Goal: Task Accomplishment & Management: Manage account settings

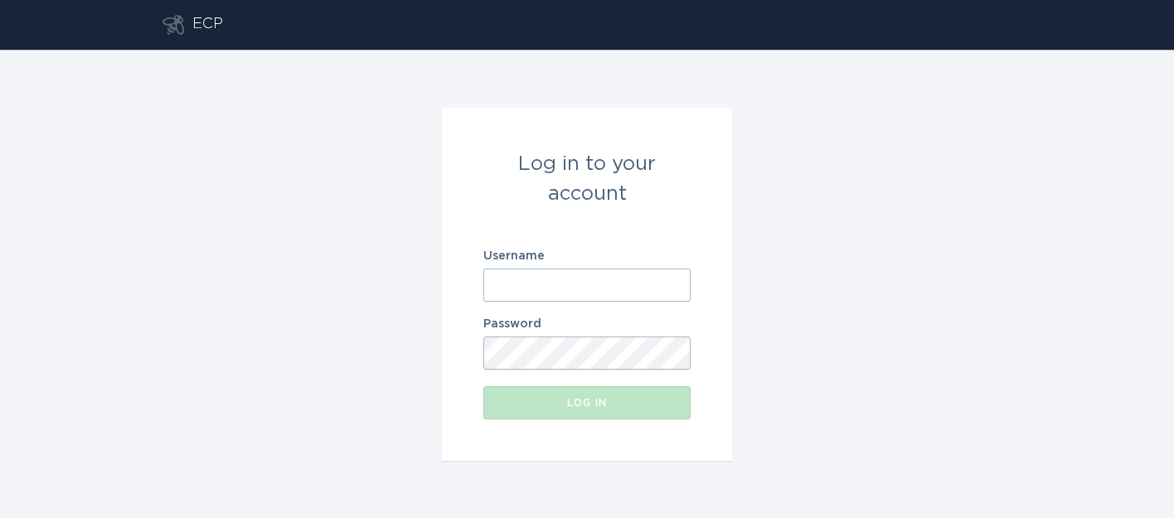
click at [594, 286] on input "Username" at bounding box center [587, 285] width 207 height 33
click at [533, 280] on input "Username" at bounding box center [587, 285] width 207 height 33
click at [0, 518] on com-1password-button at bounding box center [0, 518] width 0 height 0
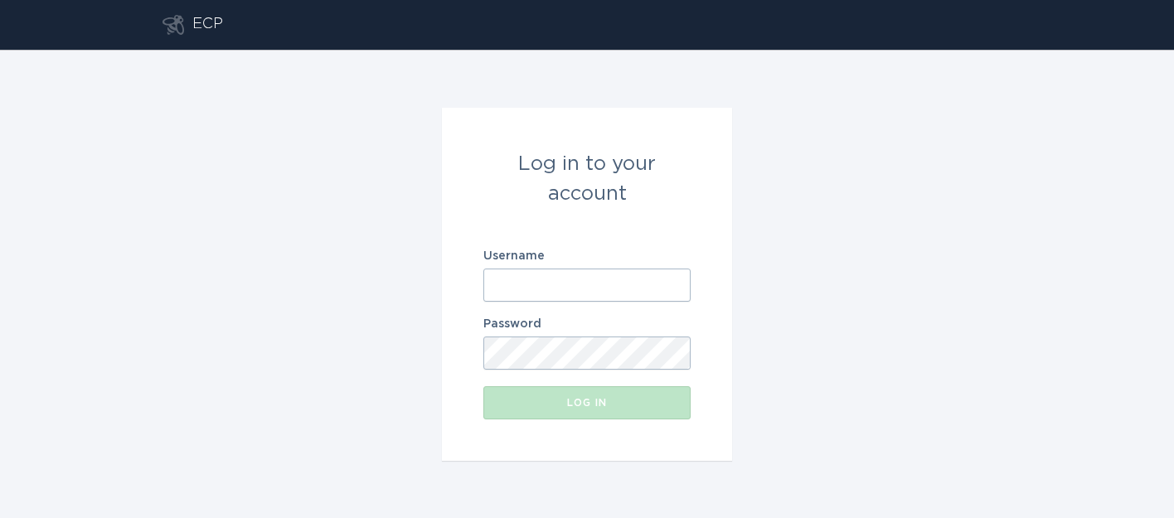
click at [593, 282] on input "Username" at bounding box center [587, 285] width 207 height 33
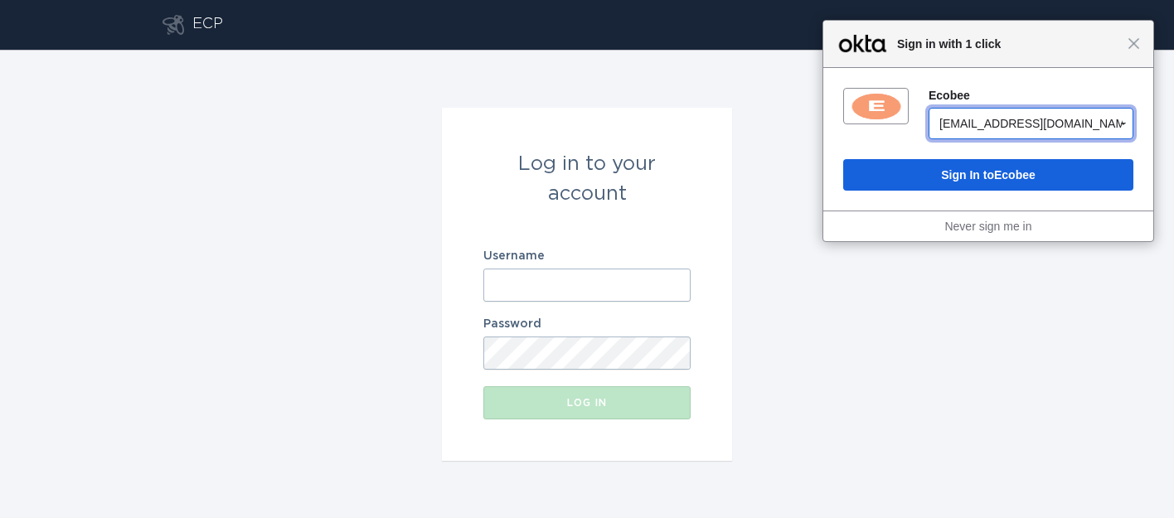
click at [1122, 119] on select "[EMAIL_ADDRESS][DOMAIN_NAME] [EMAIL_ADDRESS][DOMAIN_NAME] [EMAIL_ADDRESS][DOMAI…" at bounding box center [1031, 124] width 205 height 32
select select "0ua1yc0bx4bELdBdl0h8"
click at [929, 108] on select "[EMAIL_ADDRESS][DOMAIN_NAME] [EMAIL_ADDRESS][DOMAIN_NAME] [EMAIL_ADDRESS][DOMAI…" at bounding box center [1031, 124] width 205 height 32
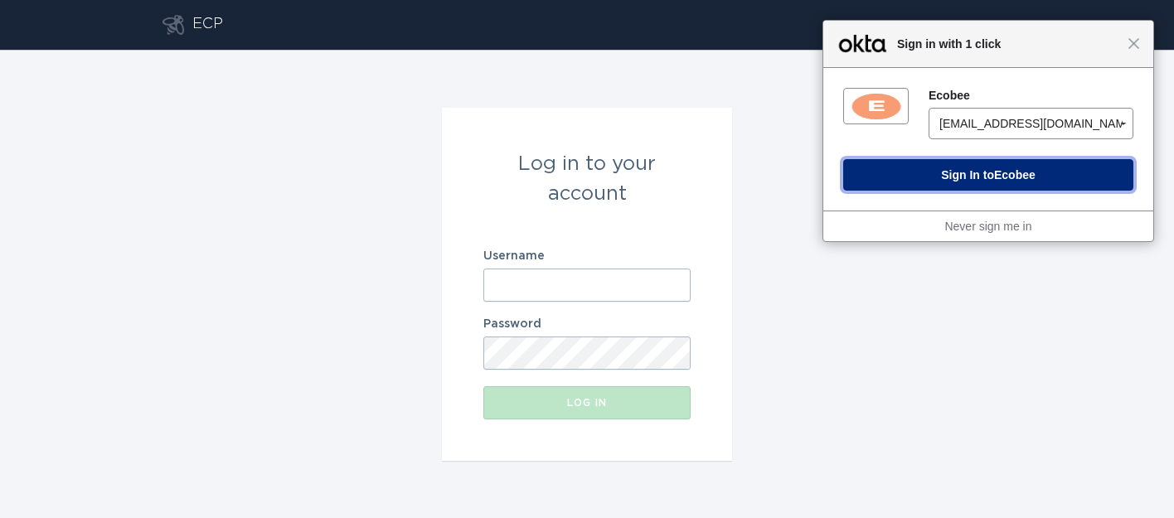
click at [1021, 169] on span "Ecobee" at bounding box center [1014, 174] width 41 height 13
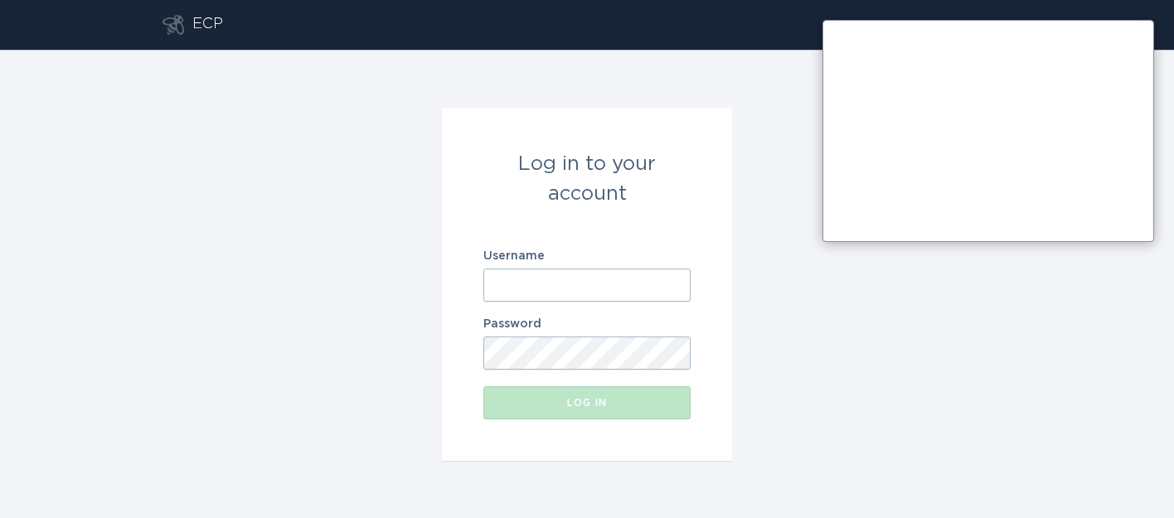
type input "[EMAIL_ADDRESS][DOMAIN_NAME]"
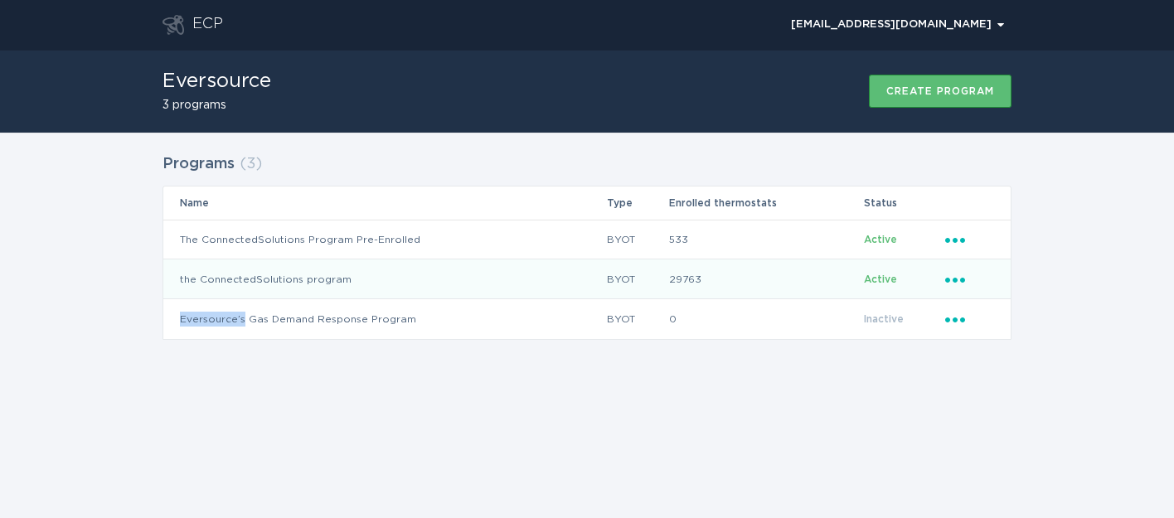
click at [949, 284] on div "Ellipsis" at bounding box center [970, 279] width 49 height 18
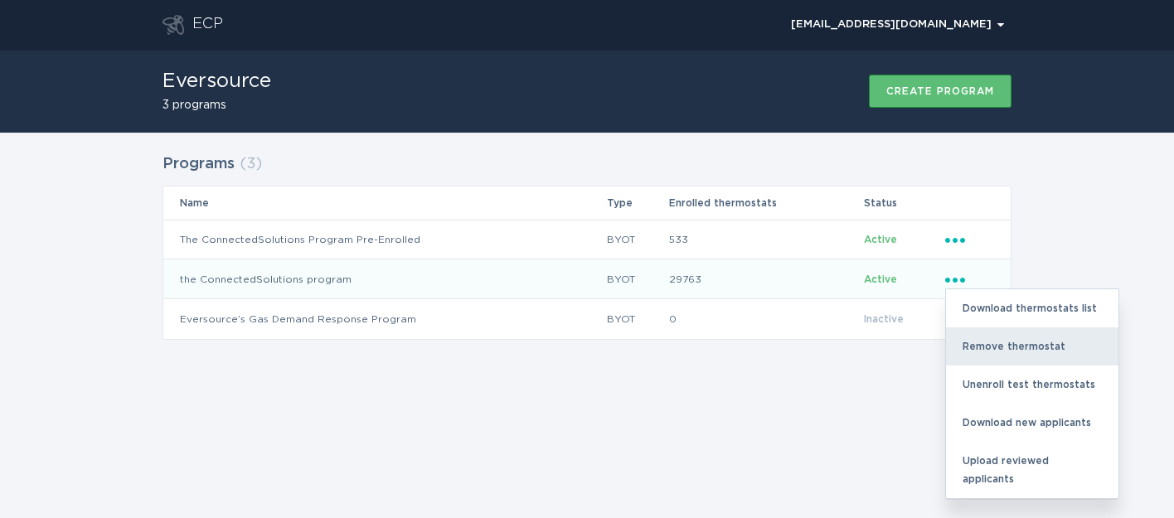
click at [975, 352] on div "Remove thermostat" at bounding box center [1032, 347] width 173 height 38
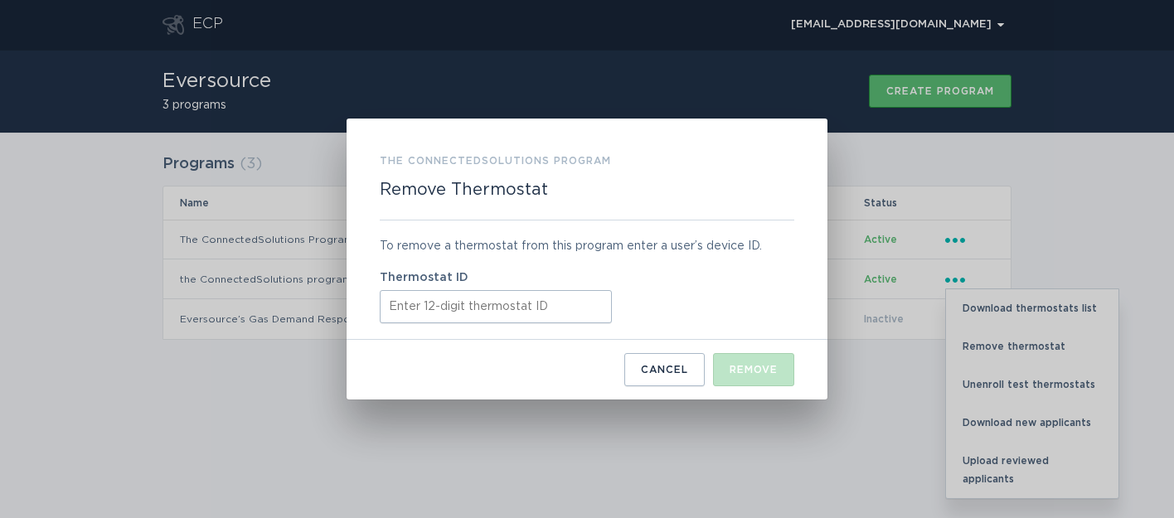
paste input "532544236147"
type input "532544236147"
click at [747, 372] on div "Remove" at bounding box center [754, 370] width 48 height 10
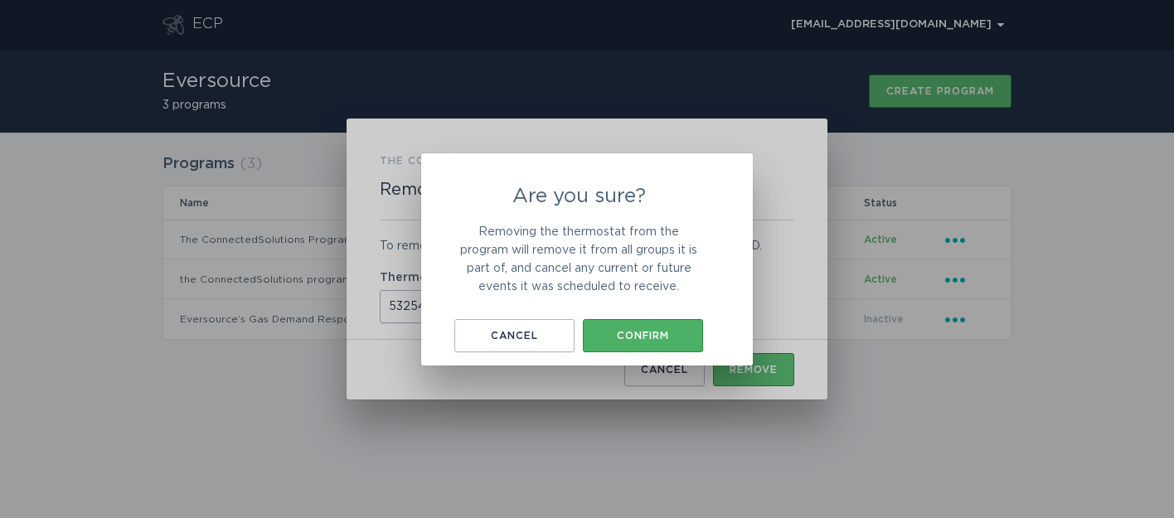
click at [624, 342] on button "Confirm" at bounding box center [643, 335] width 120 height 33
